Goal: Check status: Check status

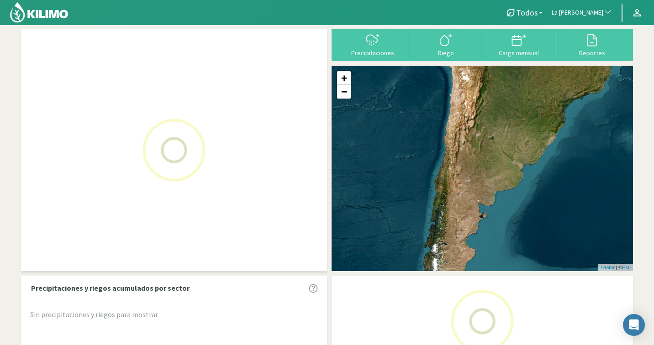
click at [594, 11] on span "La [PERSON_NAME]" at bounding box center [578, 12] width 52 height 9
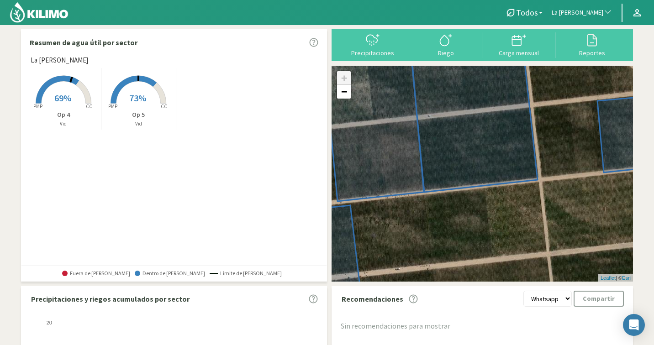
click at [594, 11] on span "La [PERSON_NAME]" at bounding box center [578, 12] width 52 height 9
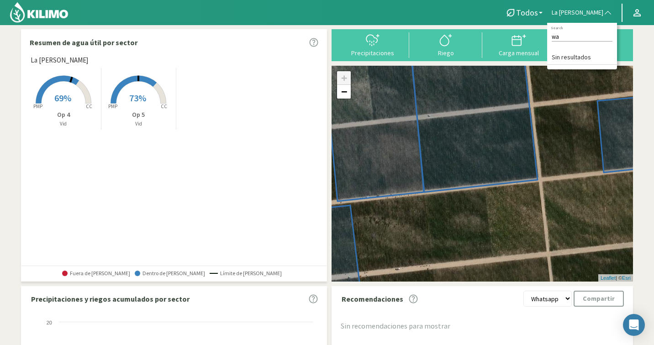
type input "w"
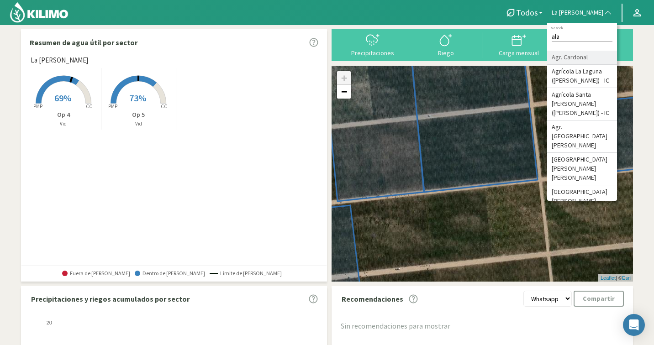
type input "[PERSON_NAME]"
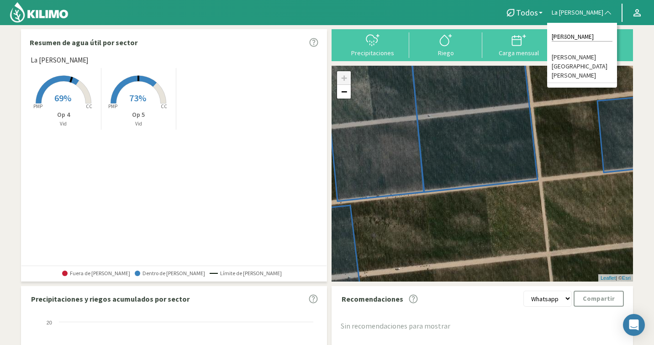
click at [578, 60] on li "[PERSON_NAME] [GEOGRAPHIC_DATA][PERSON_NAME]" at bounding box center [582, 67] width 70 height 32
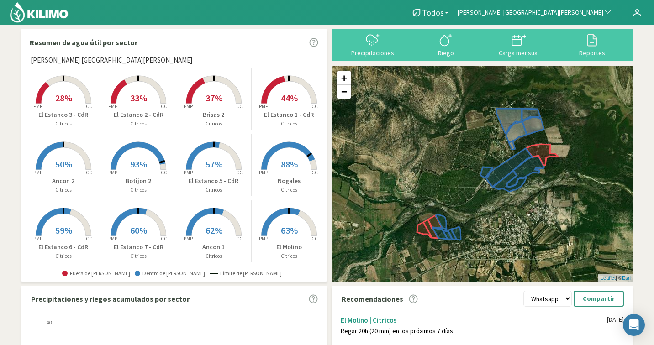
click at [294, 90] on rect at bounding box center [289, 104] width 73 height 73
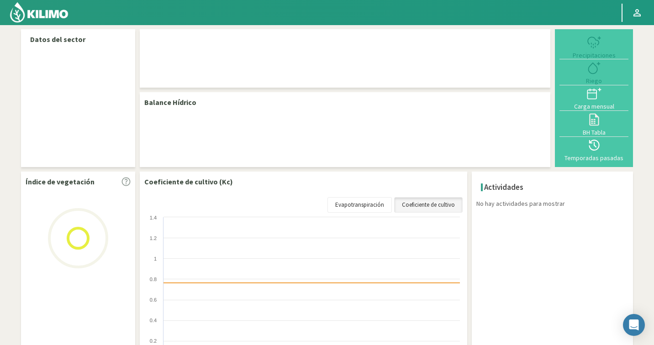
select select "128: Object"
select select "5: Object"
